Goal: Transaction & Acquisition: Book appointment/travel/reservation

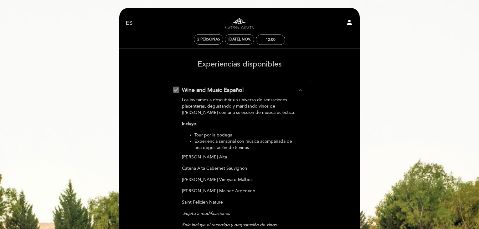
select select "es"
drag, startPoint x: 262, startPoint y: 38, endPoint x: 257, endPoint y: 38, distance: 5.3
click at [262, 38] on div "12:00" at bounding box center [270, 40] width 29 height 10
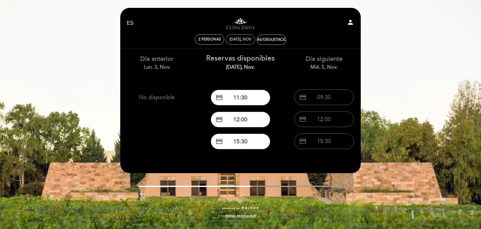
click at [247, 38] on div "[DATE], nov." at bounding box center [241, 39] width 22 height 5
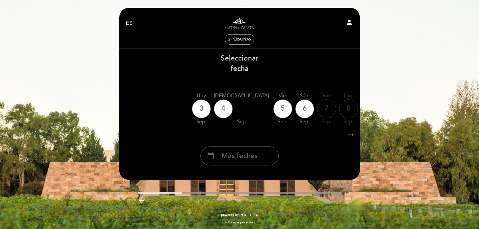
click at [244, 162] on div "calendar_today Más fechas" at bounding box center [240, 155] width 78 height 19
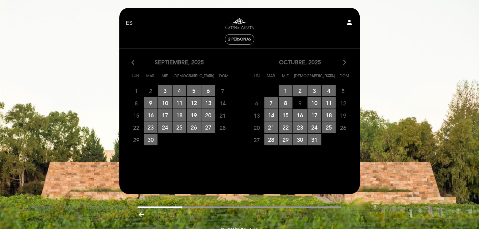
drag, startPoint x: 342, startPoint y: 63, endPoint x: 337, endPoint y: 70, distance: 8.8
click at [342, 63] on icon "arrow_forward_ios" at bounding box center [345, 63] width 6 height 8
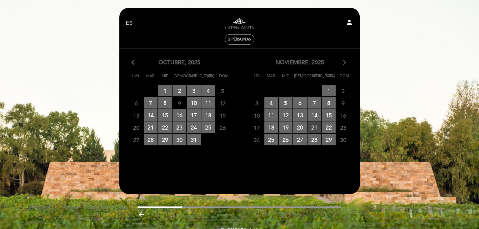
click at [315, 128] on span "21 RESERVAS DISPONIBLES" at bounding box center [315, 127] width 14 height 12
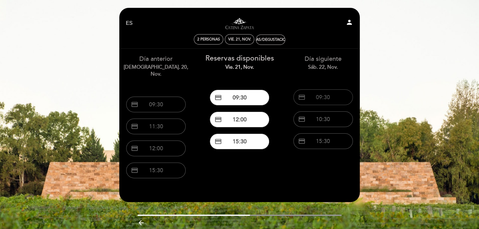
click at [328, 97] on button "credit_card 09:30" at bounding box center [324, 97] width 60 height 16
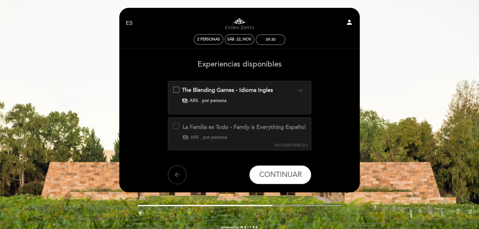
click at [209, 131] on div "La Familia es Todo - Family is Everything Español" at bounding box center [244, 127] width 123 height 8
click at [242, 43] on div "sáb. 22, nov." at bounding box center [239, 39] width 29 height 10
